Goal: Information Seeking & Learning: Learn about a topic

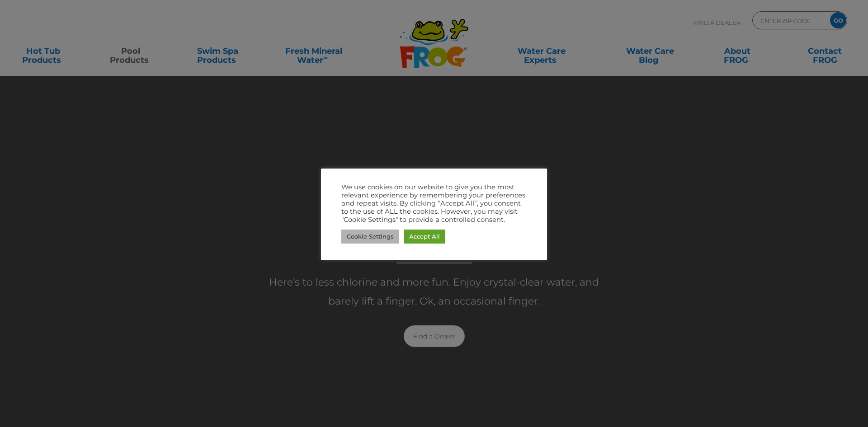
click at [379, 239] on link "Cookie Settings" at bounding box center [370, 237] width 58 height 14
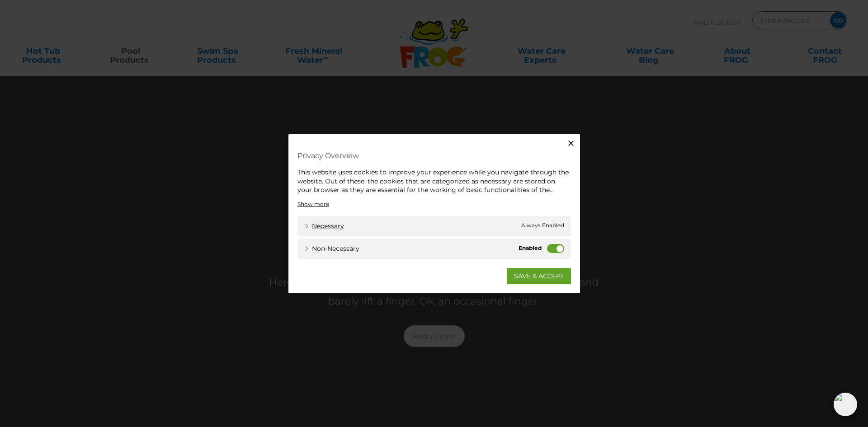
click at [314, 227] on link "Necessary" at bounding box center [324, 225] width 40 height 9
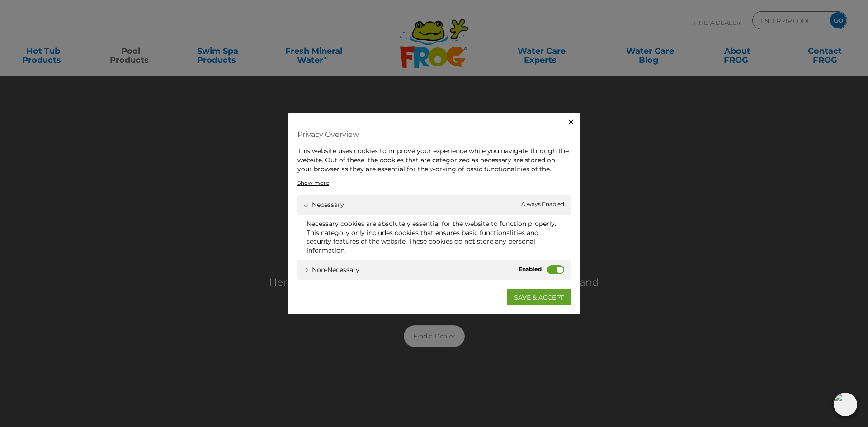
click at [547, 269] on div "Non-necessary Non-necessary" at bounding box center [435, 270] width 274 height 20
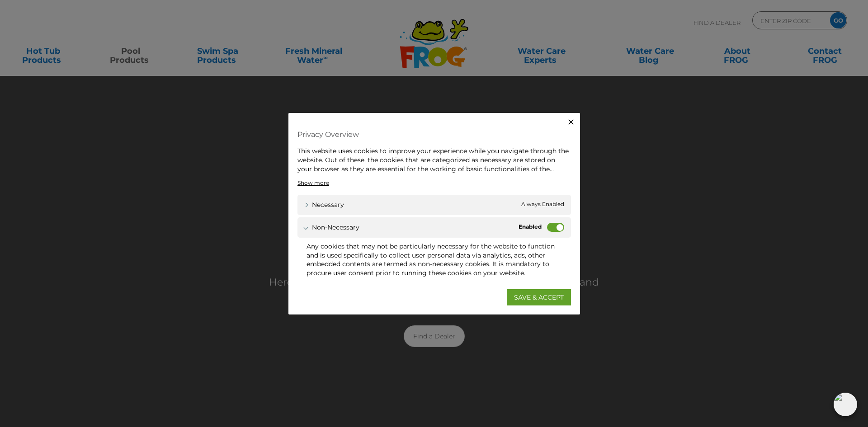
click at [558, 230] on label "Non-necessary" at bounding box center [555, 227] width 17 height 9
click at [0, 0] on input "Non-necessary" at bounding box center [0, 0] width 0 height 0
click at [535, 301] on link "SAVE & ACCEPT" at bounding box center [539, 297] width 64 height 16
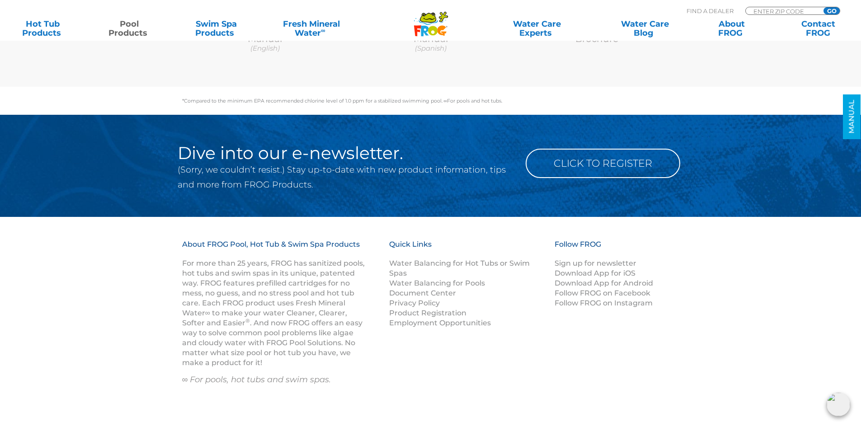
scroll to position [4707, 0]
